Goal: Information Seeking & Learning: Understand process/instructions

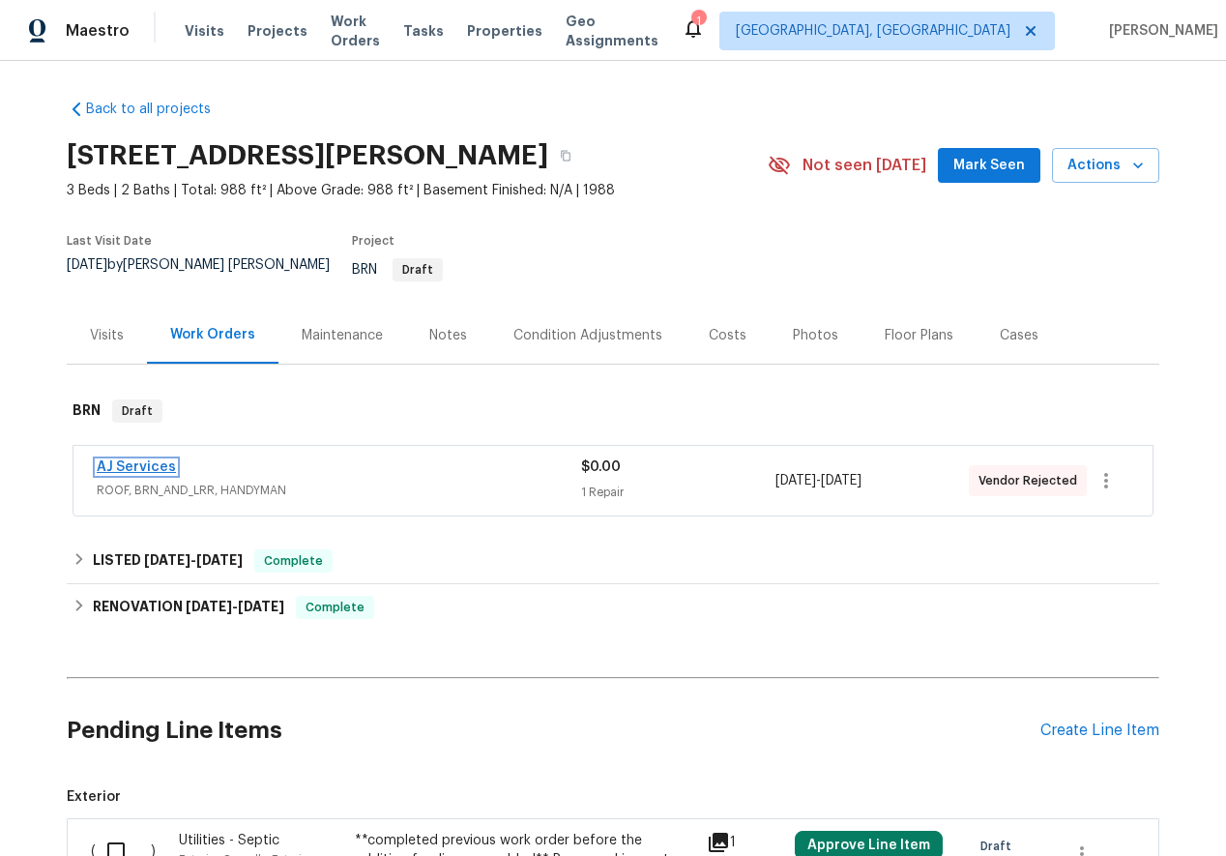
click at [111, 460] on link "AJ Services" at bounding box center [136, 467] width 79 height 14
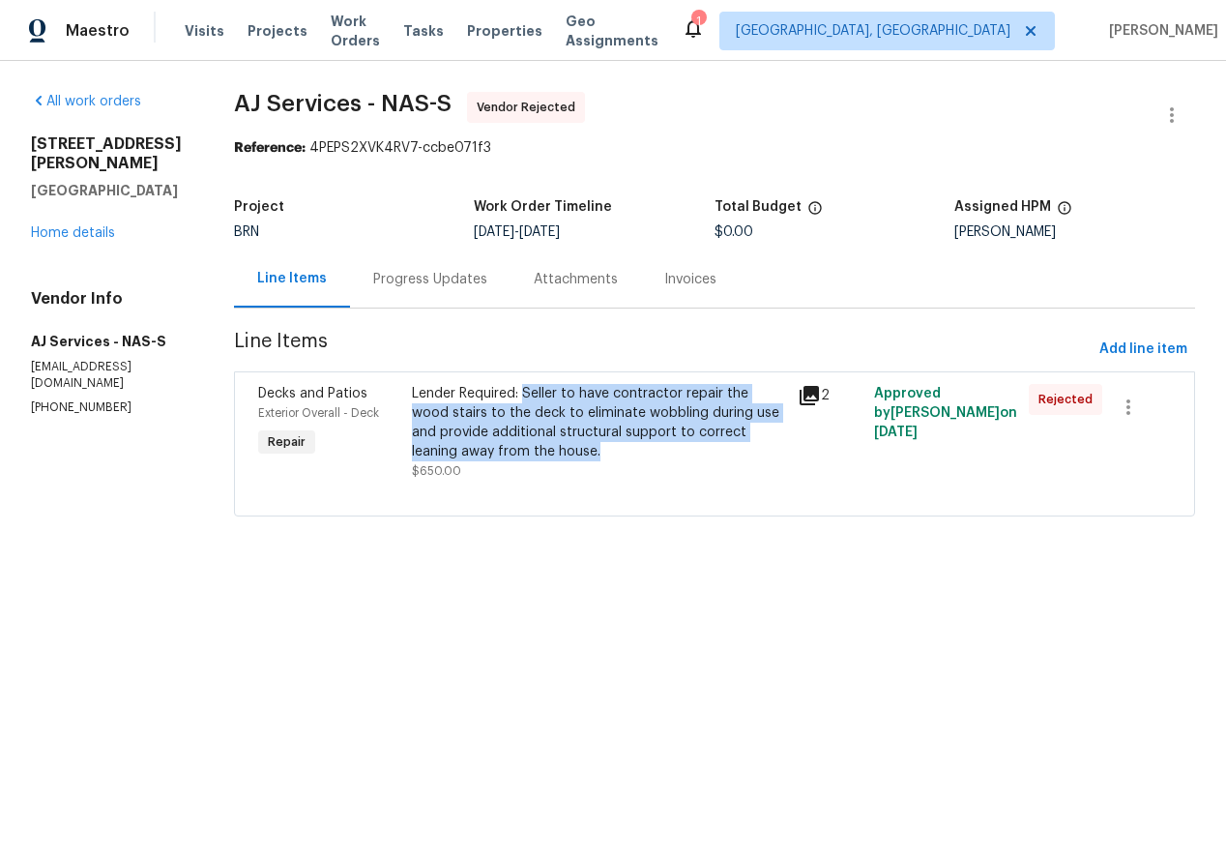
drag, startPoint x: 525, startPoint y: 391, endPoint x: 566, endPoint y: 449, distance: 70.8
click at [566, 449] on div "Lender Required: Seller to have contractor repair the wood stairs to the deck t…" at bounding box center [598, 422] width 373 height 77
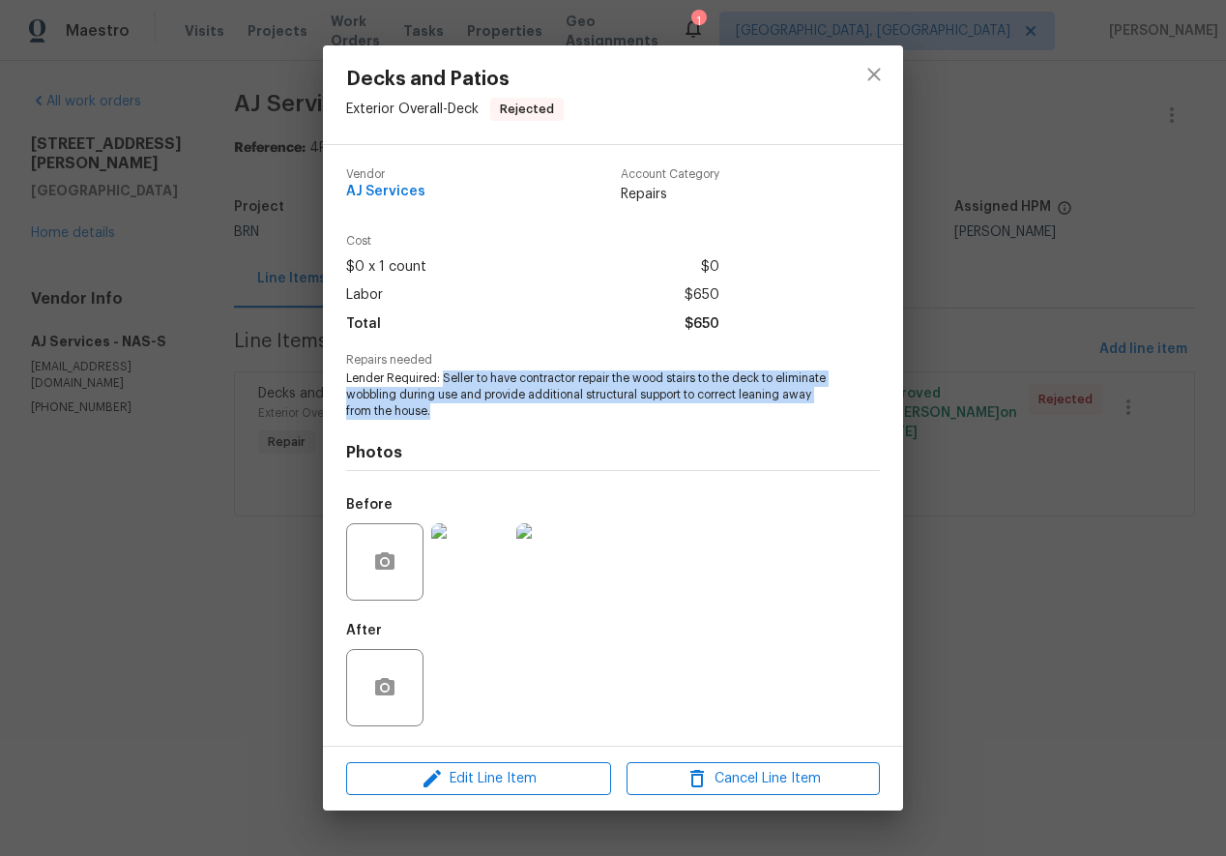
drag, startPoint x: 443, startPoint y: 375, endPoint x: 534, endPoint y: 415, distance: 99.2
click at [534, 415] on span "Lender Required: Seller to have contractor repair the wood stairs to the deck t…" at bounding box center [586, 394] width 481 height 48
copy span "Seller to have contractor repair the wood stairs to the deck to eliminate wobbl…"
click at [878, 71] on icon "close" at bounding box center [873, 74] width 13 height 13
